Goal: Check status

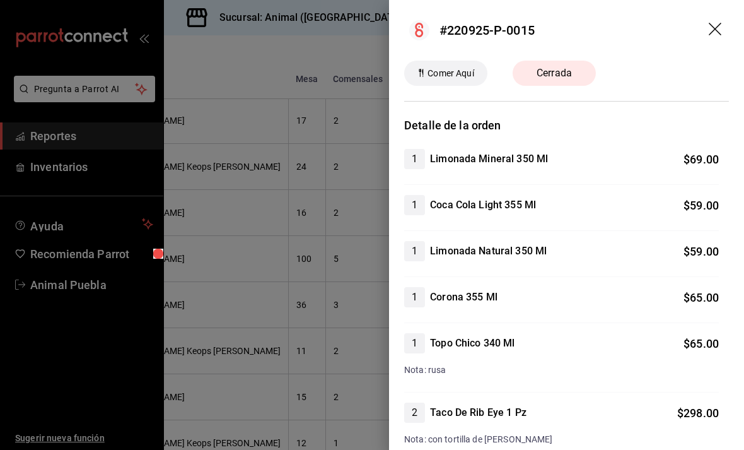
click at [727, 21] on header "#220925-P-0015" at bounding box center [566, 30] width 355 height 61
click at [727, 25] on header "#220925-P-0015" at bounding box center [566, 30] width 355 height 61
click at [720, 29] on icon "drag" at bounding box center [716, 30] width 15 height 15
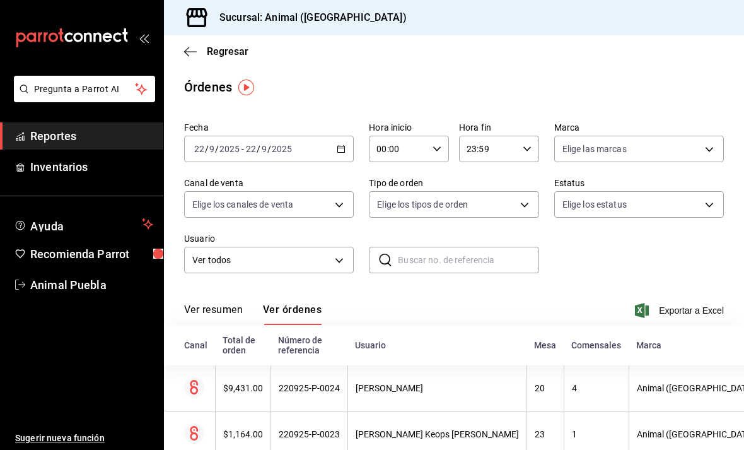
click at [344, 144] on icon "button" at bounding box center [341, 148] width 9 height 9
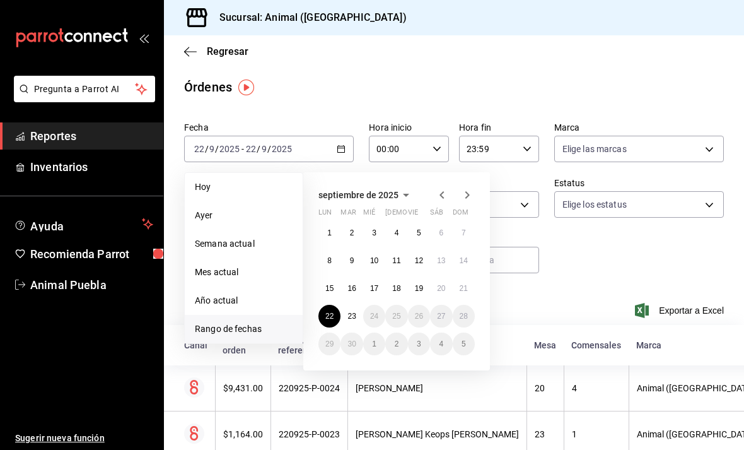
click at [356, 319] on abbr "23" at bounding box center [352, 316] width 8 height 9
click at [356, 318] on abbr "23" at bounding box center [352, 316] width 8 height 9
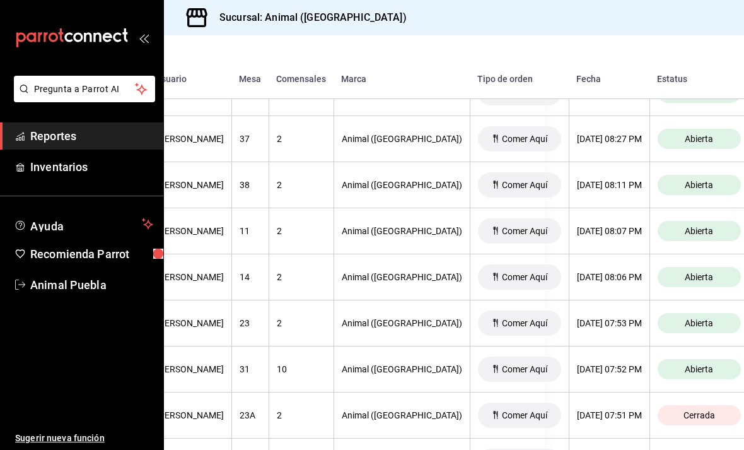
scroll to position [457, 199]
click at [684, 232] on span "Abierta" at bounding box center [700, 231] width 38 height 10
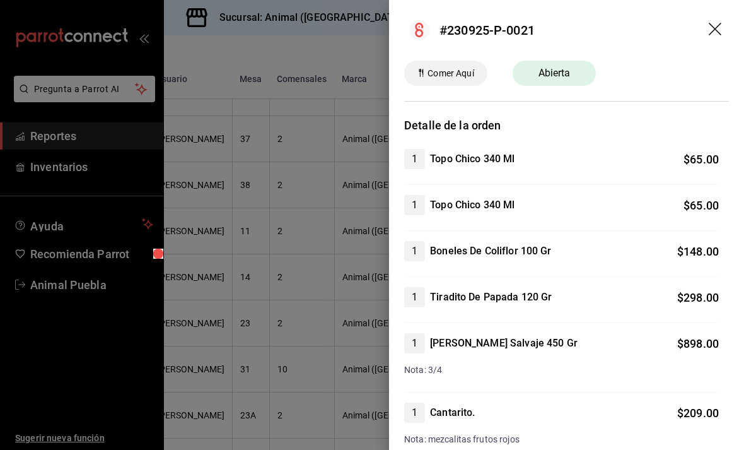
scroll to position [0, 0]
click at [715, 28] on icon "drag" at bounding box center [715, 29] width 13 height 13
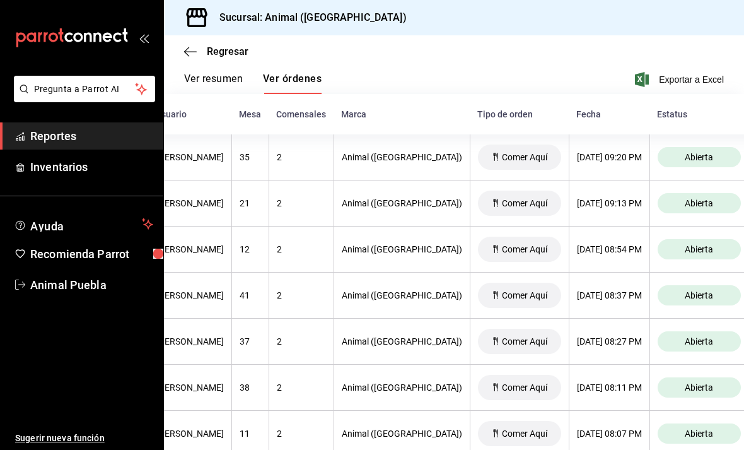
scroll to position [0, 199]
click at [693, 298] on span "Abierta" at bounding box center [700, 295] width 38 height 10
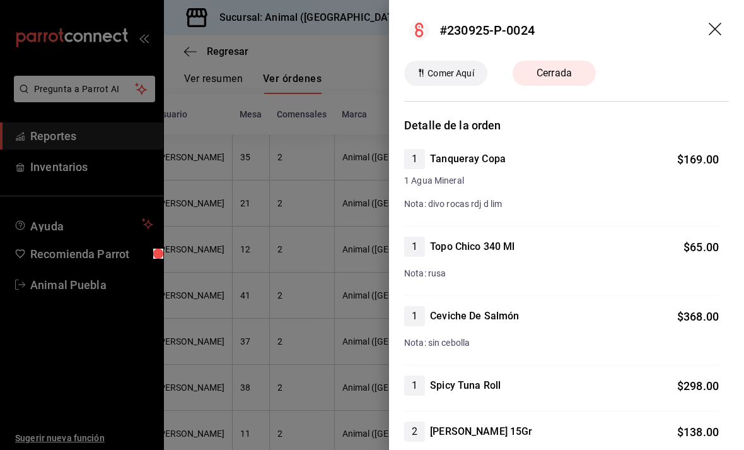
scroll to position [0, 0]
click at [727, 25] on header "#230925-P-0024" at bounding box center [566, 30] width 355 height 61
click at [715, 29] on icon "drag" at bounding box center [715, 29] width 13 height 13
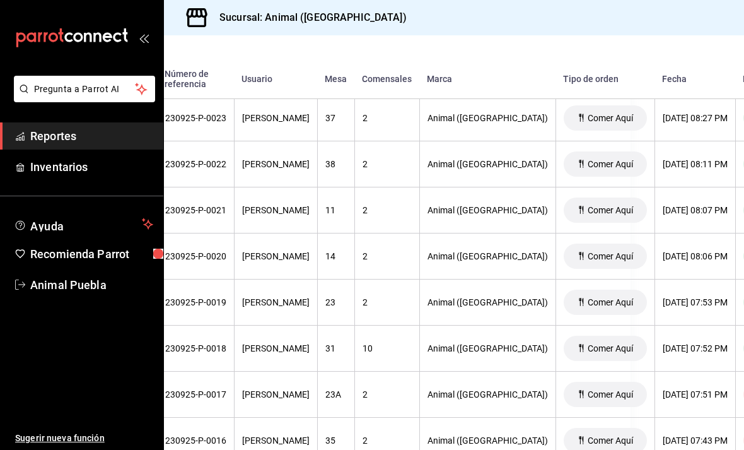
scroll to position [478, 114]
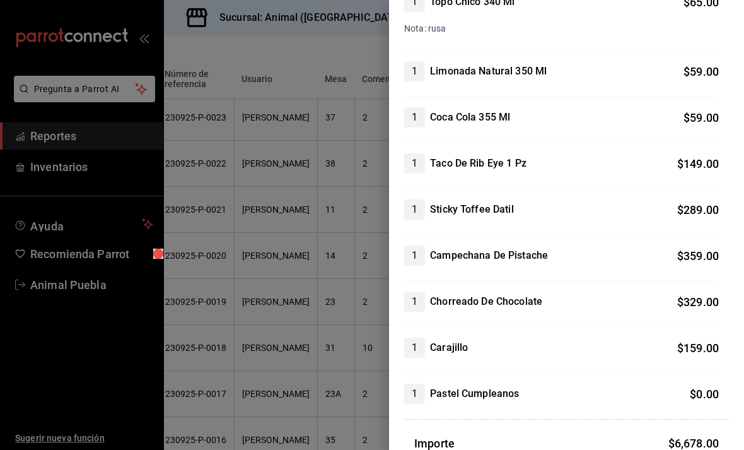
scroll to position [1556, 0]
